Goal: Ask a question

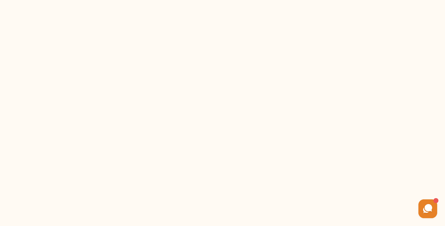
click at [430, 215] on picture at bounding box center [428, 208] width 19 height 19
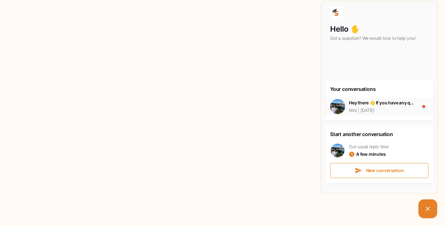
click at [402, 103] on div "Hey there 👋 If you have any questions, I'm here to help! Just text back 'Hi' an…" at bounding box center [382, 103] width 66 height 6
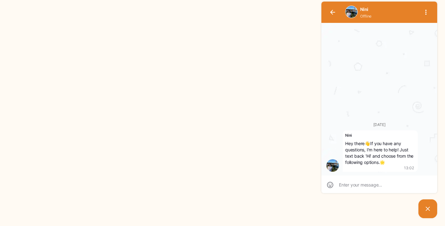
click at [291, 0] on html at bounding box center [222, 0] width 445 height 0
click at [354, 173] on div "[DATE] Nini Hey there 👋 If you have any questions, I'm here to help! Just text …" at bounding box center [380, 99] width 116 height 153
click at [354, 180] on div at bounding box center [380, 184] width 116 height 18
click at [353, 182] on textarea at bounding box center [379, 185] width 81 height 6
type textarea "h"
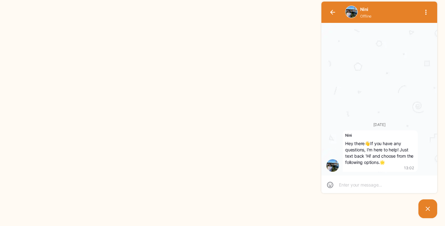
type textarea "h"
type textarea "hi"
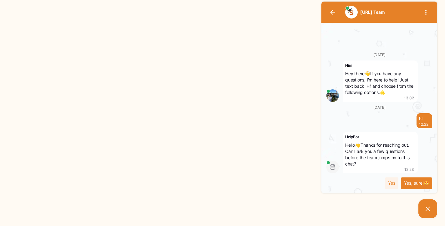
click at [412, 183] on div "Yes, sure!🤩" at bounding box center [416, 183] width 31 height 12
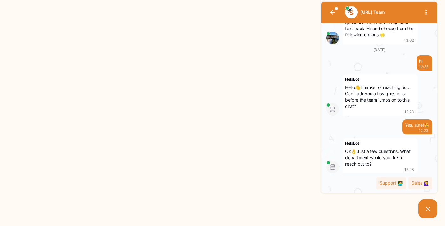
scroll to position [31, 0]
